Goal: Entertainment & Leisure: Consume media (video, audio)

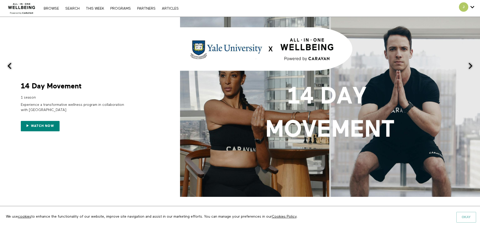
click at [467, 217] on button "Okay" at bounding box center [467, 217] width 20 height 10
click at [65, 8] on link "Search" at bounding box center [73, 9] width 20 height 4
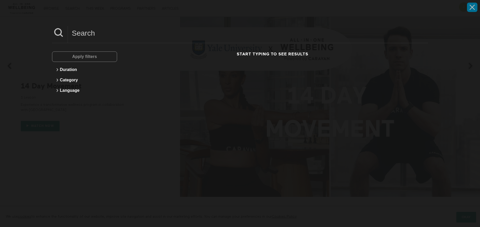
drag, startPoint x: 472, startPoint y: 7, endPoint x: 455, endPoint y: 8, distance: 16.7
click at [472, 7] on icon at bounding box center [473, 7] width 10 height 9
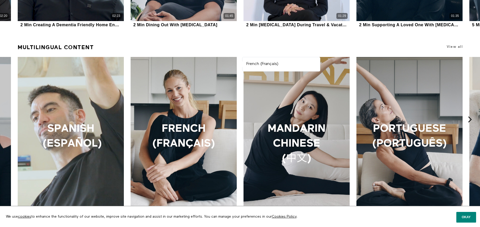
scroll to position [531, 0]
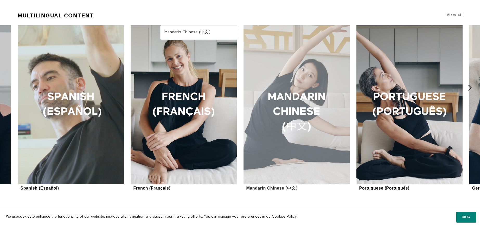
click at [303, 107] on div at bounding box center [297, 104] width 106 height 159
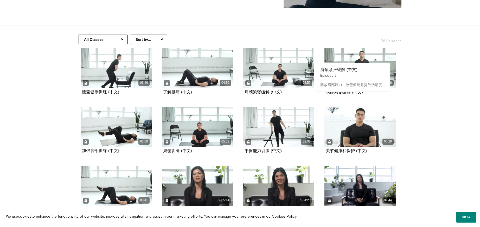
scroll to position [88, 0]
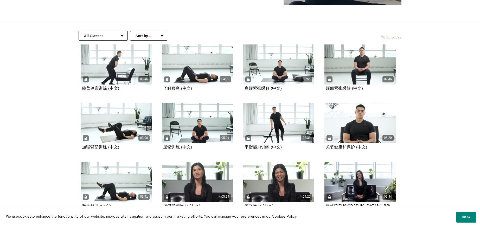
drag, startPoint x: 380, startPoint y: 37, endPoint x: 275, endPoint y: 18, distance: 105.8
click at [401, 38] on h2 "78 Episodes" at bounding box center [375, 35] width 59 height 9
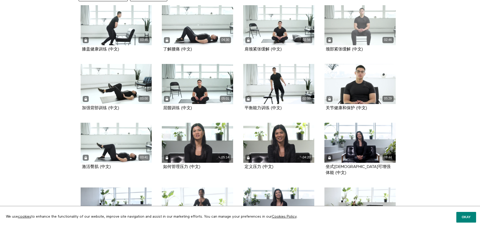
scroll to position [131, 0]
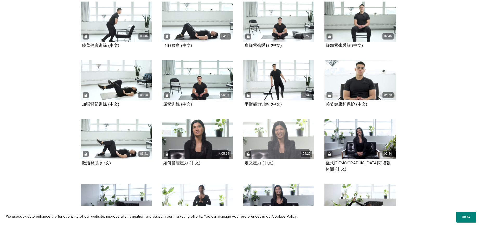
click at [304, 136] on div "04:20" at bounding box center [278, 139] width 71 height 40
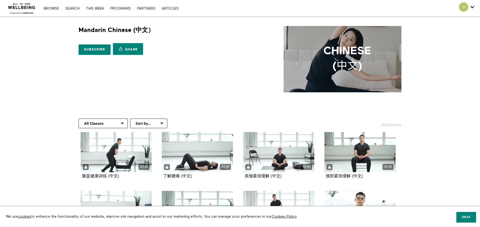
scroll to position [131, 0]
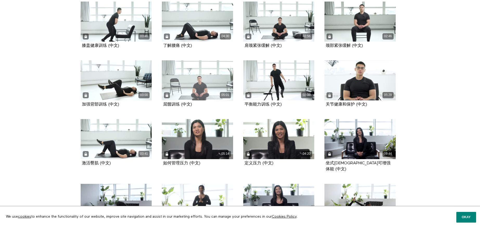
click at [201, 76] on div "05:01" at bounding box center [197, 80] width 71 height 40
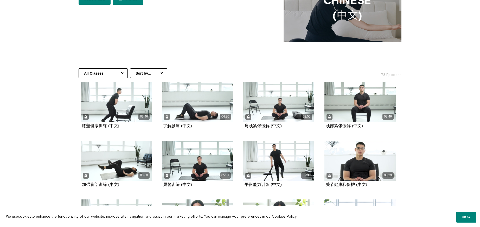
scroll to position [49, 0]
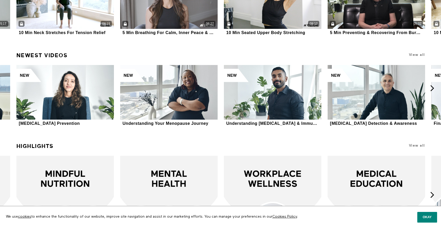
scroll to position [907, 0]
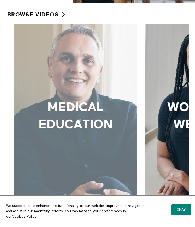
scroll to position [110, 0]
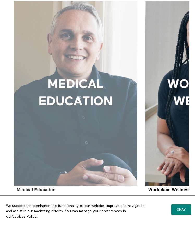
click at [83, 90] on div at bounding box center [76, 93] width 124 height 185
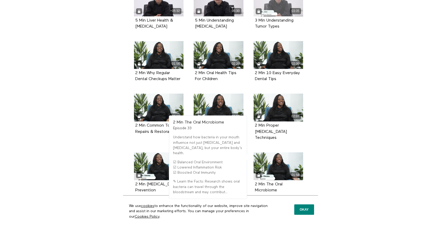
scroll to position [562, 0]
